Goal: Task Accomplishment & Management: Use online tool/utility

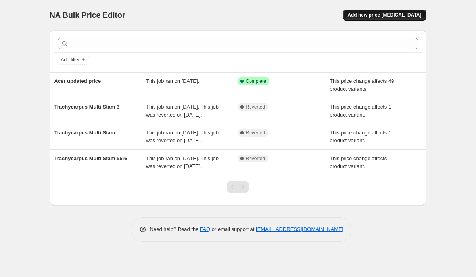
click at [387, 17] on span "Add new price [MEDICAL_DATA]" at bounding box center [384, 15] width 74 height 6
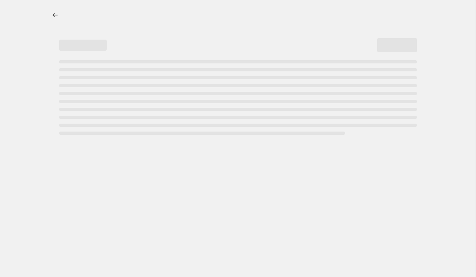
select select "percentage"
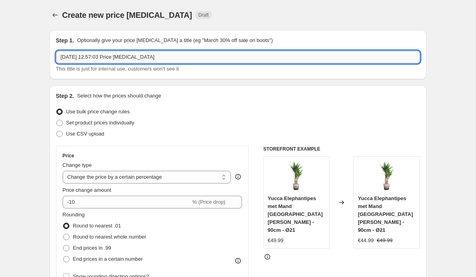
click at [165, 60] on input "[DATE] 12:57:03 Price [MEDICAL_DATA]" at bounding box center [238, 57] width 364 height 13
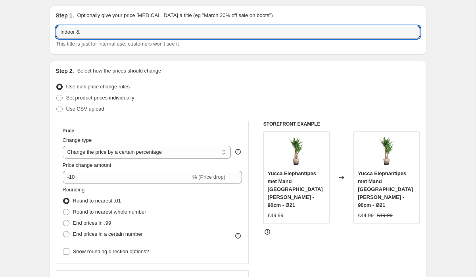
scroll to position [33, 0]
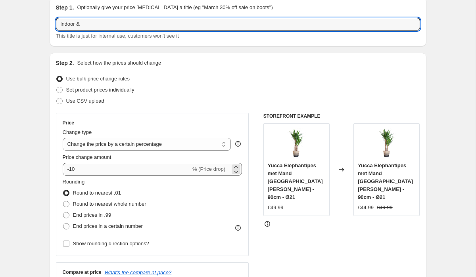
type input "indoor &"
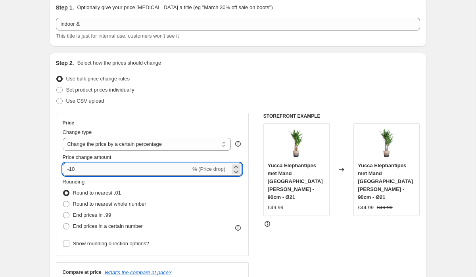
click at [73, 169] on input "-10" at bounding box center [127, 169] width 128 height 13
click at [118, 142] on select "Change the price to a certain amount Change the price by a certain amount Chang…" at bounding box center [147, 144] width 169 height 13
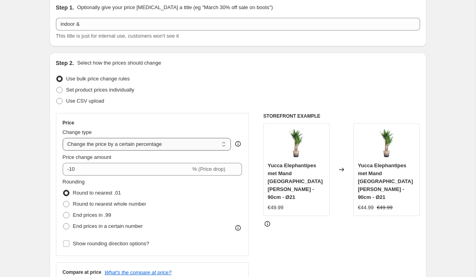
select select "pcap"
click at [63, 138] on select "Change the price to a certain amount Change the price by a certain amount Chang…" at bounding box center [147, 144] width 169 height 13
type input "-20"
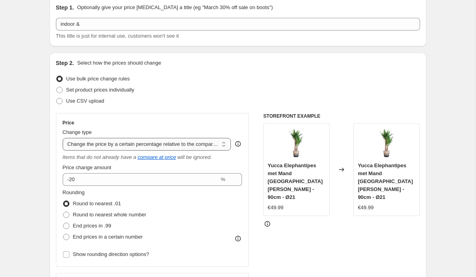
click at [130, 148] on select "Change the price to a certain amount Change the price by a certain amount Chang…" at bounding box center [147, 144] width 169 height 13
select select "pc"
click at [134, 145] on select "Change the price to a certain amount Change the price by a certain amount Chang…" at bounding box center [147, 144] width 169 height 13
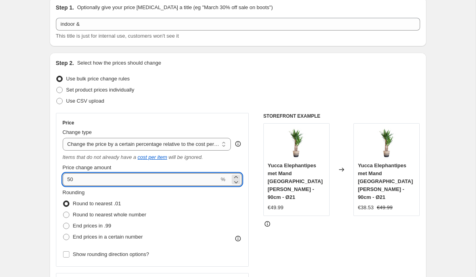
click at [71, 181] on input "50" at bounding box center [141, 179] width 157 height 13
type input "110"
click at [111, 226] on span "End prices in .99" at bounding box center [92, 226] width 38 height 6
click at [63, 223] on input "End prices in .99" at bounding box center [63, 223] width 0 height 0
radio input "true"
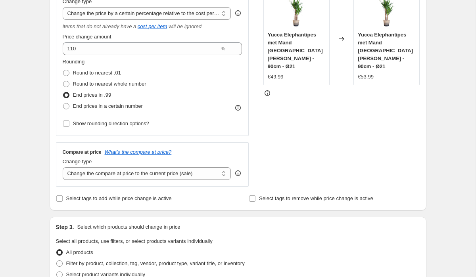
scroll to position [164, 0]
click at [125, 176] on select "Change the compare at price to the current price (sale) Change the compare at p…" at bounding box center [147, 173] width 169 height 13
select select "bp"
click at [63, 167] on select "Change the compare at price to the current price (sale) Change the compare at p…" at bounding box center [147, 173] width 169 height 13
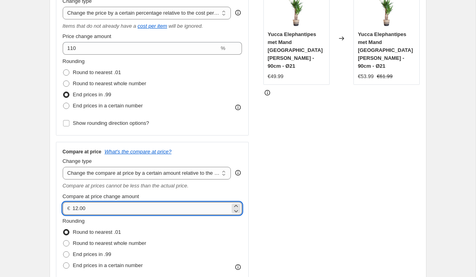
click at [110, 209] on input "12.00" at bounding box center [151, 208] width 157 height 13
click at [238, 203] on icon at bounding box center [236, 206] width 8 height 8
click at [236, 213] on icon at bounding box center [236, 211] width 8 height 8
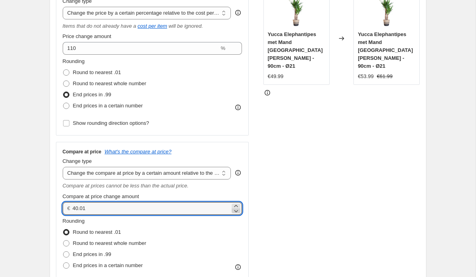
type input "40.00"
click at [223, 153] on div "Compare at price What's the compare at price?" at bounding box center [153, 152] width 180 height 6
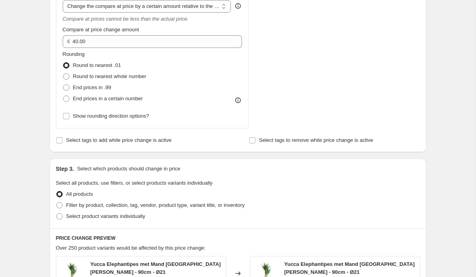
scroll to position [332, 0]
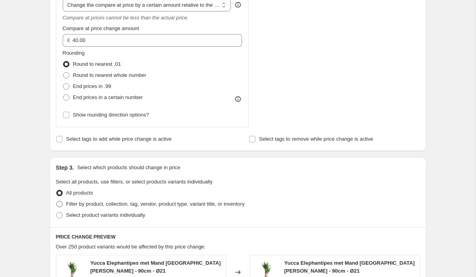
click at [156, 206] on span "Filter by product, collection, tag, vendor, product type, variant title, or inv…" at bounding box center [155, 204] width 178 height 6
click at [57, 201] on input "Filter by product, collection, tag, vendor, product type, variant title, or inv…" at bounding box center [56, 201] width 0 height 0
radio input "true"
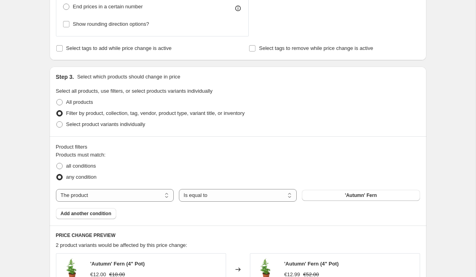
scroll to position [424, 0]
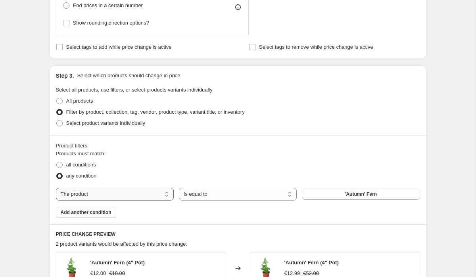
click at [153, 191] on select "The product The product's collection The product's tag The product's vendor The…" at bounding box center [115, 194] width 118 height 13
select select "collection"
click at [329, 195] on button "Acer" at bounding box center [361, 194] width 118 height 11
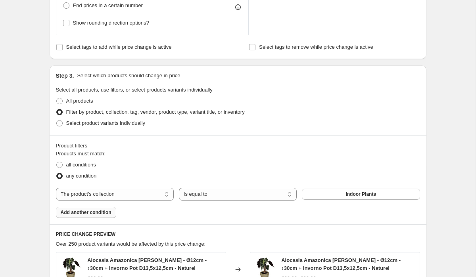
click at [115, 215] on button "Add another condition" at bounding box center [86, 212] width 60 height 11
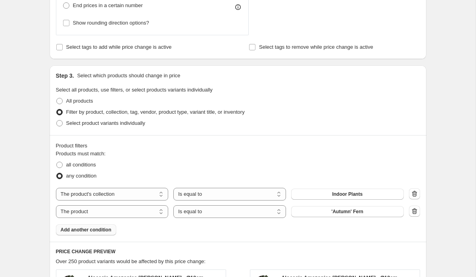
click at [115, 215] on select "The product The product's collection The product's tag The product's vendor The…" at bounding box center [112, 211] width 113 height 13
select select "collection"
click at [331, 216] on button "Acer" at bounding box center [347, 211] width 113 height 11
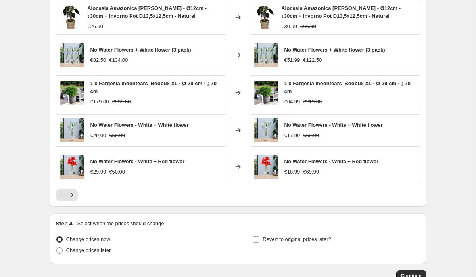
scroll to position [747, 0]
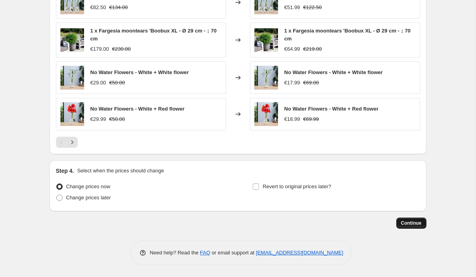
click at [401, 224] on span "Continue" at bounding box center [411, 223] width 21 height 6
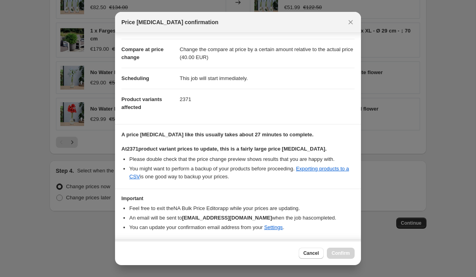
scroll to position [59, 0]
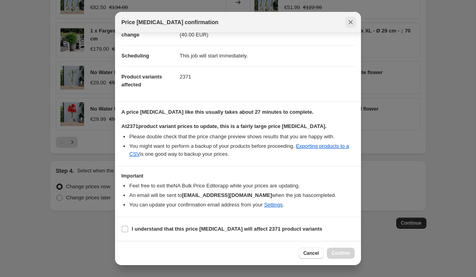
click at [349, 23] on icon "Close" at bounding box center [351, 22] width 8 height 8
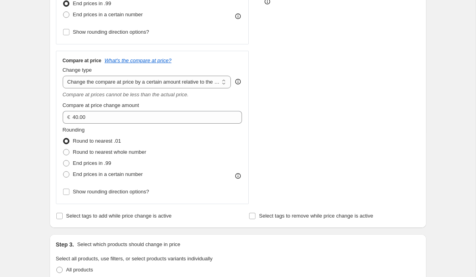
scroll to position [262, 0]
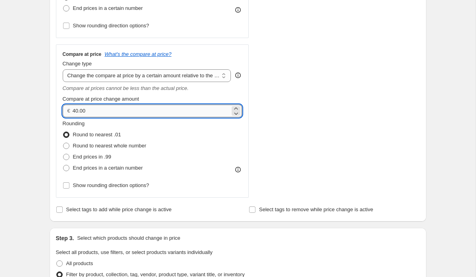
click at [77, 110] on input "40.00" at bounding box center [151, 111] width 157 height 13
click at [256, 44] on div "Price Change type Change the price to a certain amount Change the price by a ce…" at bounding box center [238, 41] width 364 height 314
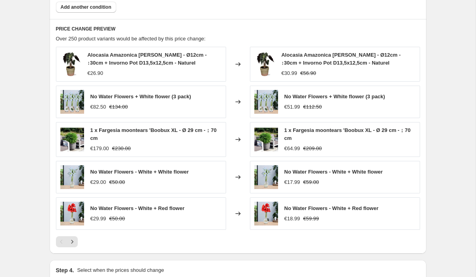
scroll to position [648, 0]
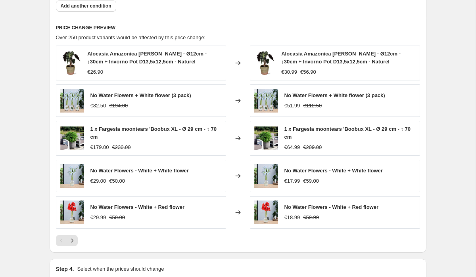
click at [227, 241] on div at bounding box center [238, 240] width 364 height 11
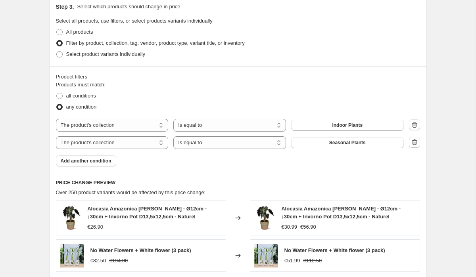
scroll to position [486, 0]
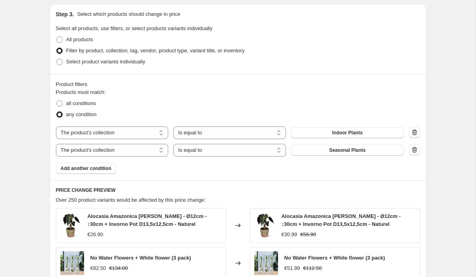
click at [260, 110] on div "any condition" at bounding box center [238, 114] width 364 height 11
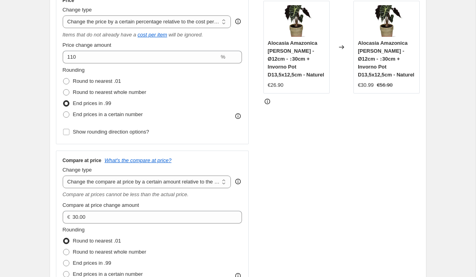
scroll to position [172, 0]
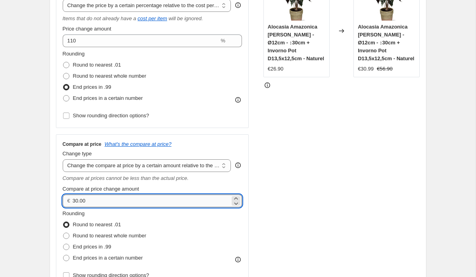
click at [94, 201] on input "30.00" at bounding box center [151, 201] width 157 height 13
type input "3"
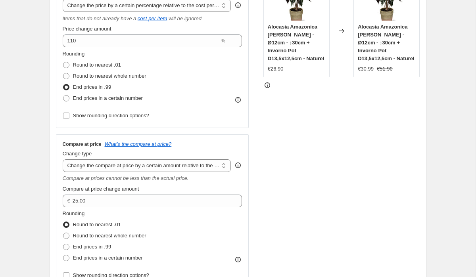
click at [272, 184] on div "STOREFRONT EXAMPLE Alocasia Amazonica [PERSON_NAME] - Ø12cm - ↕30cm + Invorno P…" at bounding box center [341, 131] width 157 height 314
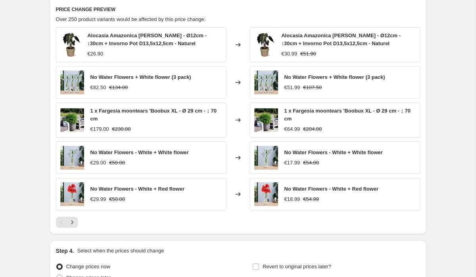
scroll to position [669, 0]
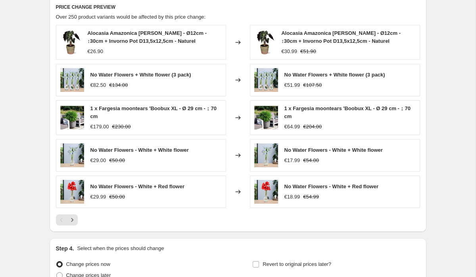
click at [240, 223] on div at bounding box center [238, 220] width 364 height 11
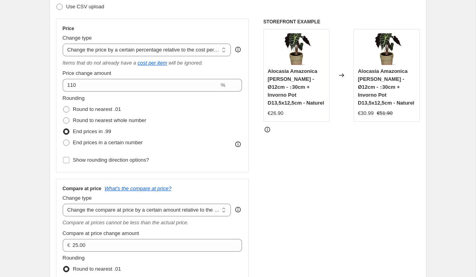
scroll to position [120, 0]
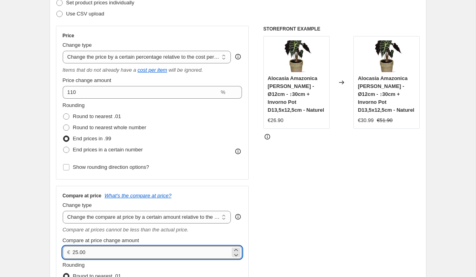
click at [86, 256] on input "25.00" at bounding box center [151, 252] width 157 height 13
type input "30.00"
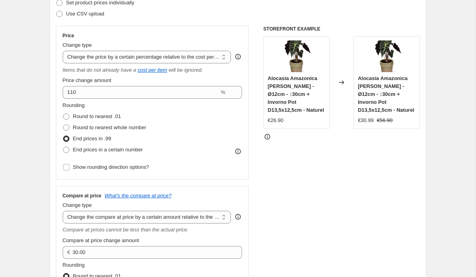
click at [282, 192] on div "STOREFRONT EXAMPLE Alocasia Amazonica [PERSON_NAME] - Ø12cm - ↕30cm + Invorno P…" at bounding box center [341, 183] width 157 height 314
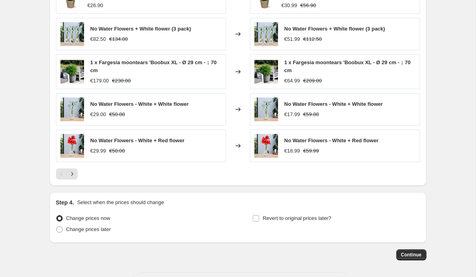
scroll to position [747, 0]
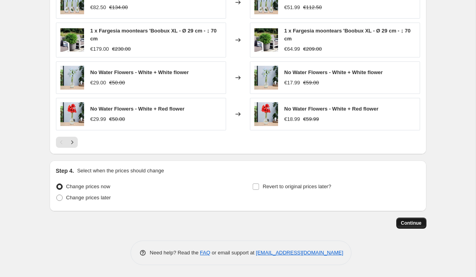
click at [406, 223] on span "Continue" at bounding box center [411, 223] width 21 height 6
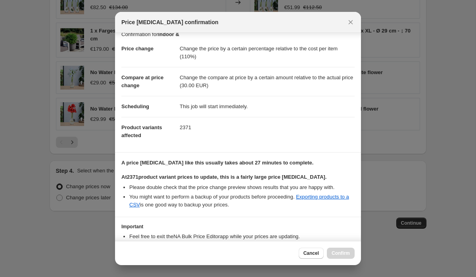
scroll to position [59, 0]
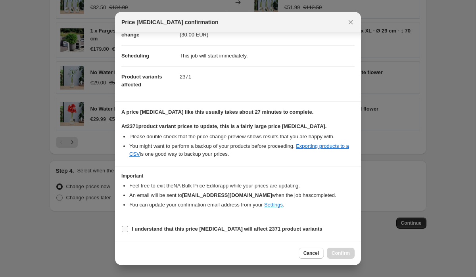
click at [265, 229] on b "I understand that this price [MEDICAL_DATA] will affect 2371 product variants" at bounding box center [227, 229] width 191 height 6
click at [128, 229] on input "I understand that this price [MEDICAL_DATA] will affect 2371 product variants" at bounding box center [125, 229] width 6 height 6
checkbox input "true"
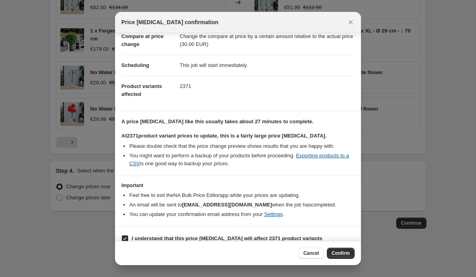
scroll to position [54, 0]
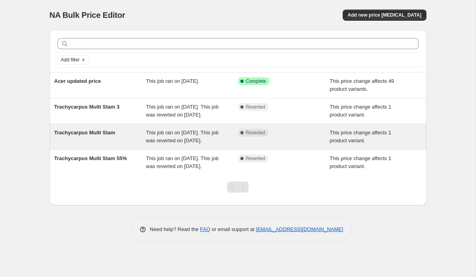
scroll to position [0, 0]
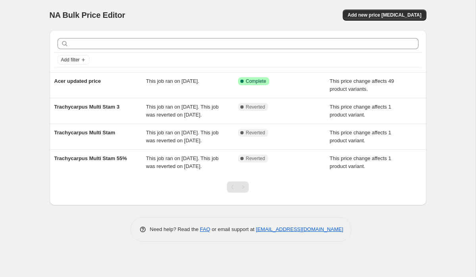
click at [396, 8] on div "NA Bulk Price Editor. This page is ready NA Bulk Price Editor Add new price [ME…" at bounding box center [238, 15] width 377 height 30
click at [390, 16] on span "Add new price change job" at bounding box center [384, 15] width 74 height 6
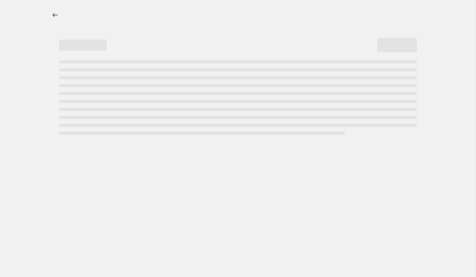
select select "percentage"
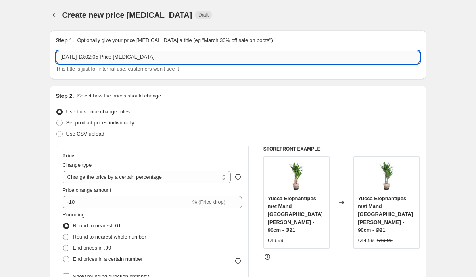
click at [193, 57] on input "11 Oct 2025, 13:02:05 Price change job" at bounding box center [238, 57] width 364 height 13
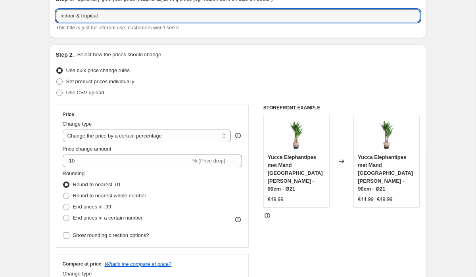
scroll to position [42, 0]
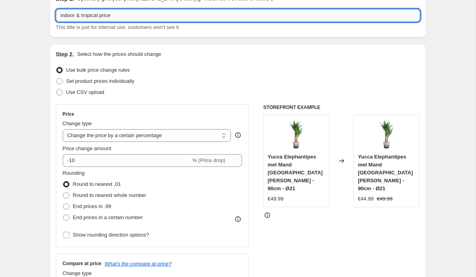
click at [103, 14] on input "indoor & tropical price" at bounding box center [238, 15] width 364 height 13
type input "indoor & tropical 110 price"
click at [98, 138] on select "Change the price to a certain amount Change the price by a certain amount Chang…" at bounding box center [147, 135] width 169 height 13
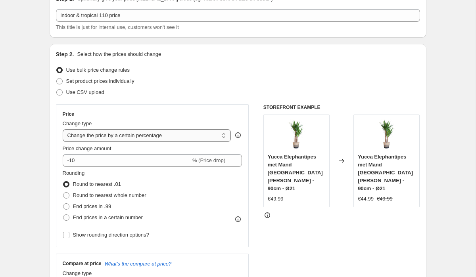
select select "pc"
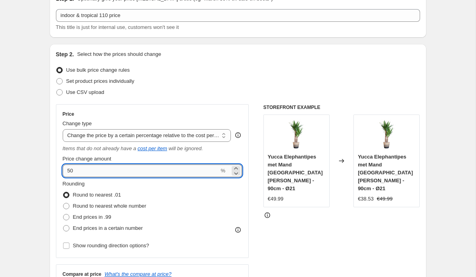
click at [75, 169] on input "50" at bounding box center [141, 171] width 157 height 13
type input "110"
click at [88, 220] on span "End prices in .99" at bounding box center [92, 217] width 38 height 6
click at [63, 215] on input "End prices in .99" at bounding box center [63, 214] width 0 height 0
radio input "true"
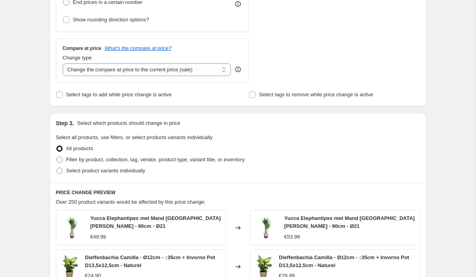
scroll to position [263, 0]
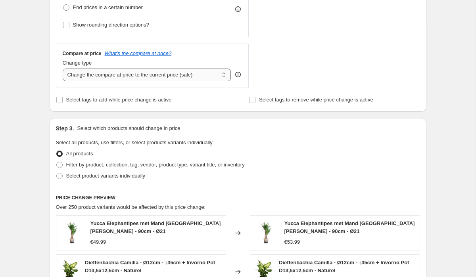
click at [110, 75] on select "Change the compare at price to the current price (sale) Change the compare at p…" at bounding box center [147, 75] width 169 height 13
click at [63, 69] on select "Change the compare at price to the current price (sale) Change the compare at p…" at bounding box center [147, 75] width 169 height 13
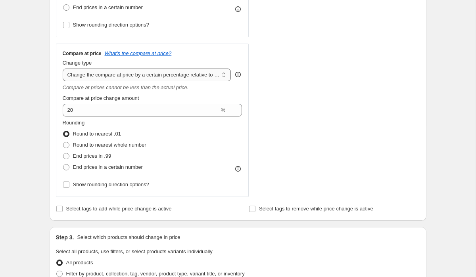
click at [94, 71] on select "Change the compare at price to the current price (sale) Change the compare at p…" at bounding box center [147, 75] width 169 height 13
select select "bp"
click at [63, 69] on select "Change the compare at price to the current price (sale) Change the compare at p…" at bounding box center [147, 75] width 169 height 13
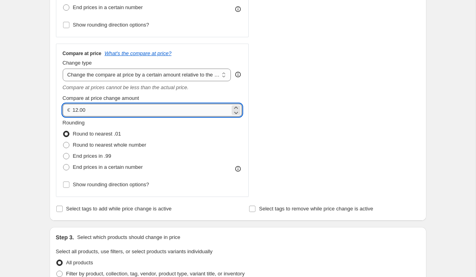
click at [78, 111] on input "12.00" at bounding box center [151, 110] width 157 height 13
click at [94, 111] on input ".00" at bounding box center [151, 110] width 157 height 13
type input "30.00"
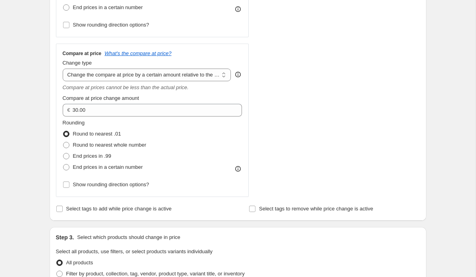
click at [290, 100] on div "STOREFRONT EXAMPLE Yucca Elephantipes met Mand Lissabon zwart - 90cm - Ø21 €49.…" at bounding box center [341, 40] width 157 height 314
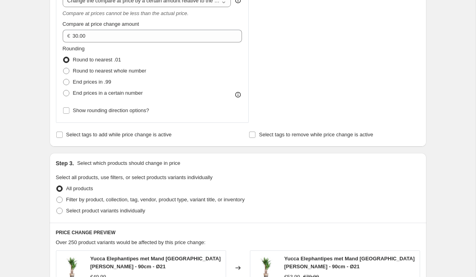
scroll to position [339, 0]
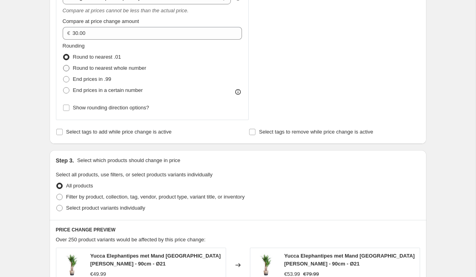
click at [130, 70] on span "Round to nearest whole number" at bounding box center [109, 68] width 73 height 6
click at [63, 65] on input "Round to nearest whole number" at bounding box center [63, 65] width 0 height 0
radio input "true"
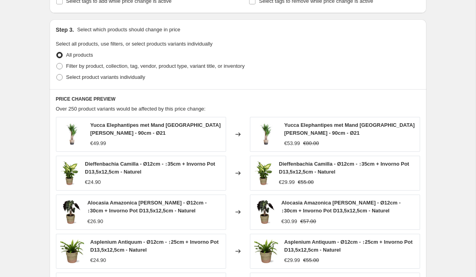
scroll to position [472, 0]
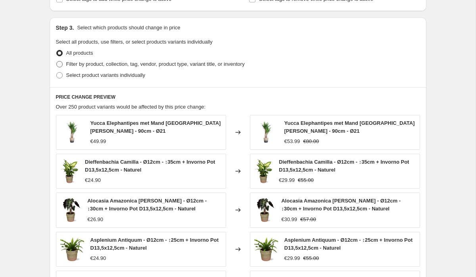
click at [171, 65] on span "Filter by product, collection, tag, vendor, product type, variant title, or inv…" at bounding box center [155, 64] width 178 height 6
click at [57, 61] on input "Filter by product, collection, tag, vendor, product type, variant title, or inv…" at bounding box center [56, 61] width 0 height 0
radio input "true"
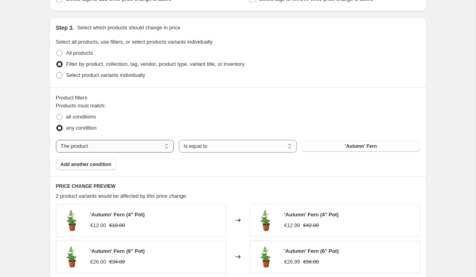
click at [92, 143] on select "The product The product's collection The product's tag The product's vendor The…" at bounding box center [115, 146] width 118 height 13
select select "collection"
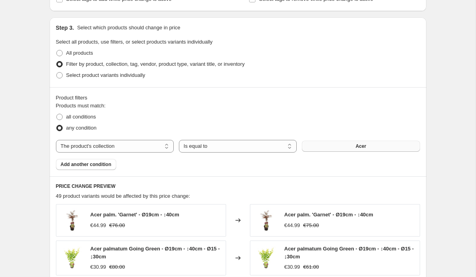
click at [338, 148] on button "Acer" at bounding box center [361, 146] width 118 height 11
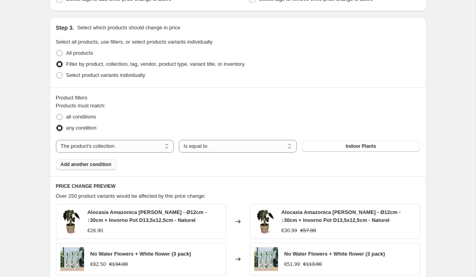
click at [109, 161] on button "Add another condition" at bounding box center [86, 164] width 60 height 11
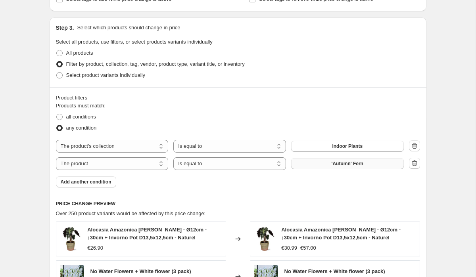
click at [356, 169] on button "'Autumn' Fern" at bounding box center [347, 163] width 113 height 11
click at [97, 171] on div "Products must match: all conditions any condition The product The product's col…" at bounding box center [238, 145] width 364 height 86
click at [98, 161] on select "The product The product's collection The product's tag The product's vendor The…" at bounding box center [112, 163] width 113 height 13
select select "collection"
click at [351, 168] on button "Acer" at bounding box center [347, 163] width 113 height 11
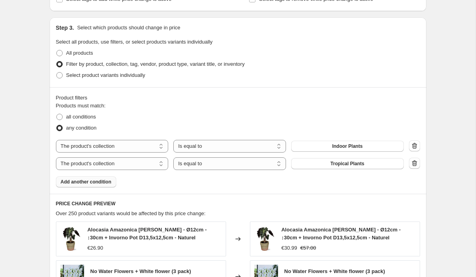
click at [111, 181] on span "Add another condition" at bounding box center [86, 182] width 51 height 6
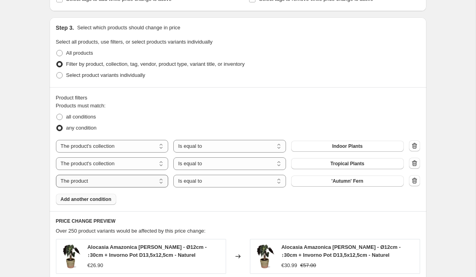
click at [136, 180] on select "The product The product's collection The product's tag The product's vendor The…" at bounding box center [112, 181] width 113 height 13
select select "collection"
click at [337, 184] on button "Acer" at bounding box center [347, 181] width 113 height 11
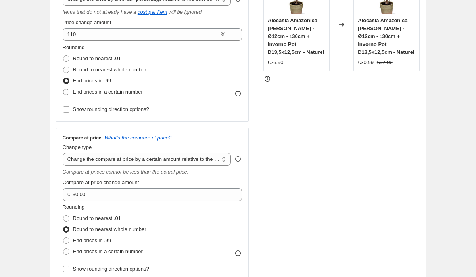
scroll to position [0, 0]
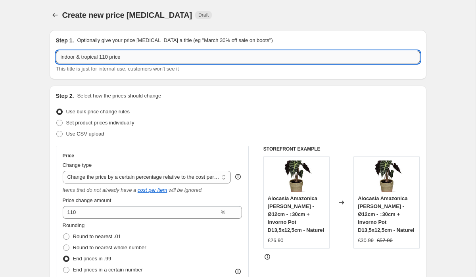
click at [81, 57] on input "indoor & tropical 110 price" at bounding box center [238, 57] width 364 height 13
drag, startPoint x: 98, startPoint y: 58, endPoint x: 98, endPoint y: 68, distance: 10.3
click at [98, 58] on input "indoor, tropical 110 price" at bounding box center [238, 57] width 364 height 13
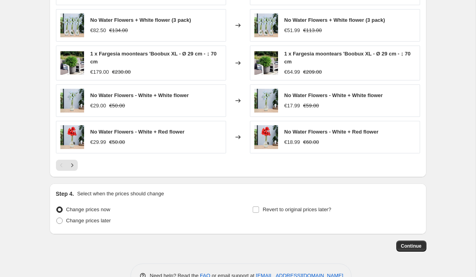
scroll to position [764, 0]
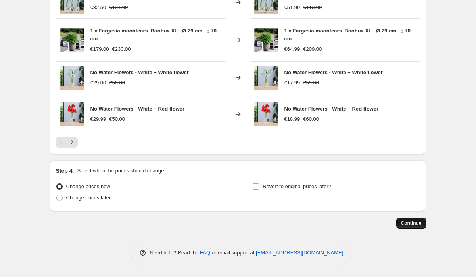
type input "indoor, tropical & bloom 110 price"
click at [408, 223] on span "Continue" at bounding box center [411, 223] width 21 height 6
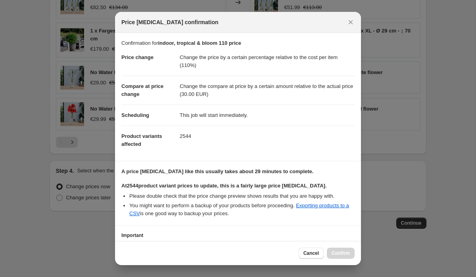
scroll to position [59, 0]
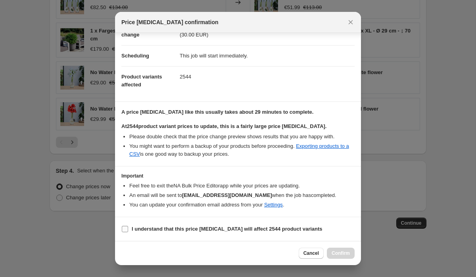
click at [126, 231] on input "I understand that this price change job will affect 2544 product variants" at bounding box center [125, 229] width 6 height 6
checkbox input "true"
click at [334, 254] on span "Confirm" at bounding box center [341, 253] width 18 height 6
type input "indoor, tropical & bloom 110 price"
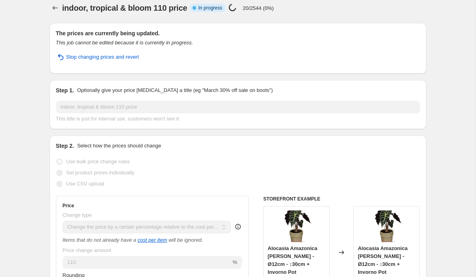
scroll to position [2, 0]
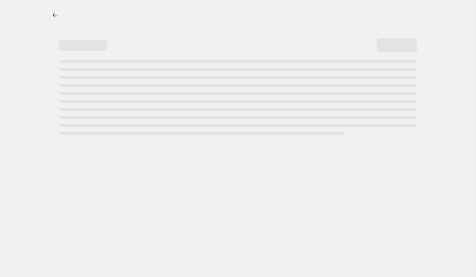
select select "pc"
select select "bp"
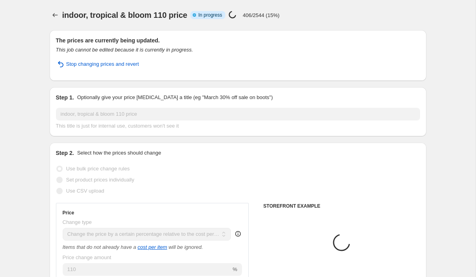
select select "collection"
